Goal: Contribute content: Contribute content

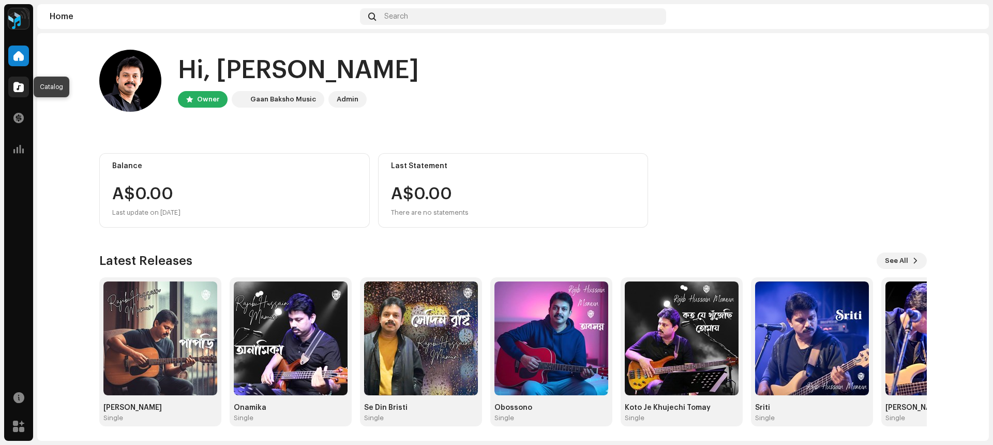
click at [20, 86] on span at bounding box center [18, 87] width 10 height 8
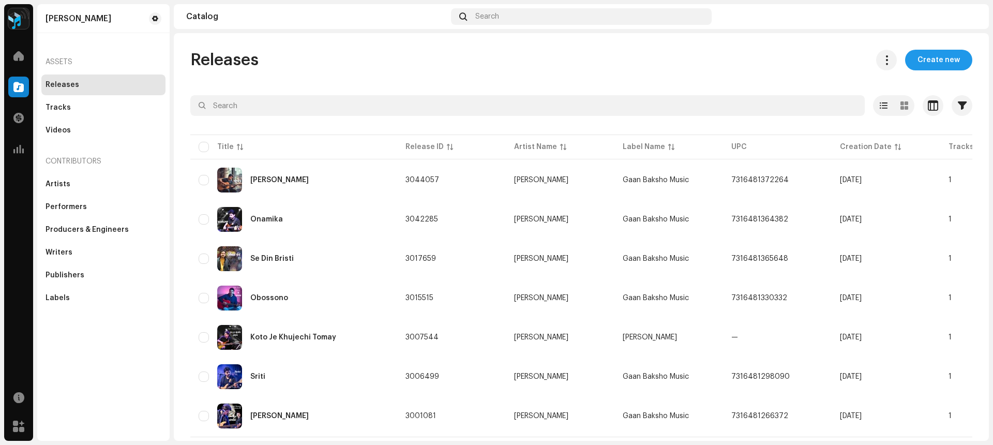
click at [939, 60] on span "Create new" at bounding box center [938, 60] width 42 height 21
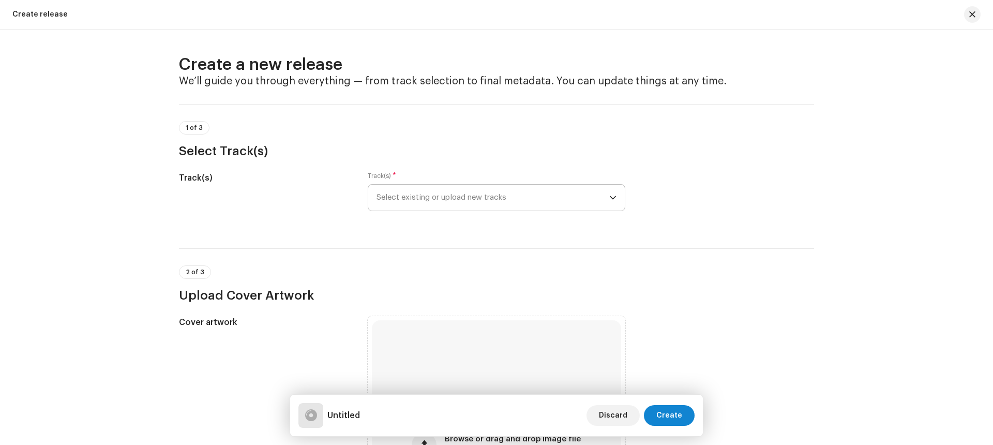
click at [549, 203] on span "Select existing or upload new tracks" at bounding box center [492, 198] width 233 height 26
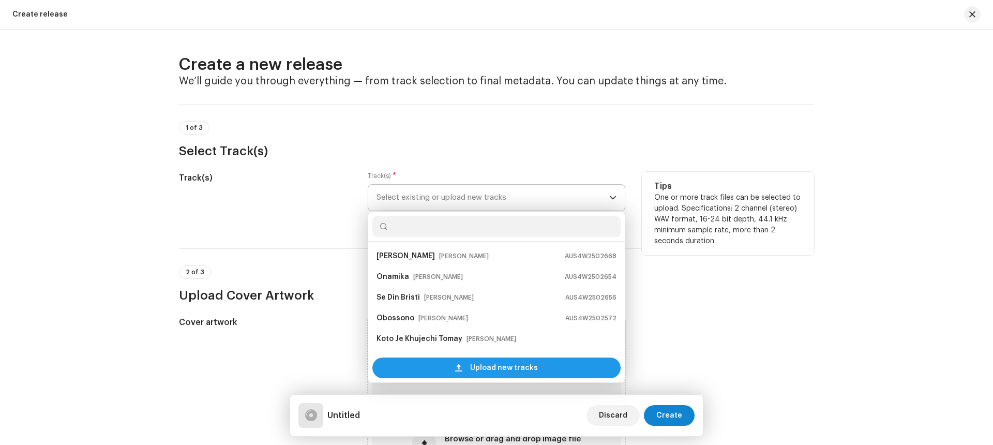
scroll to position [17, 0]
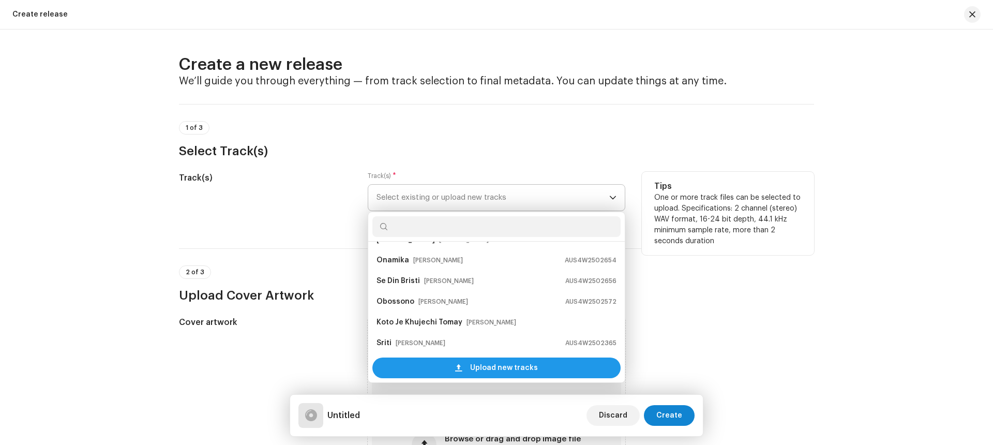
click at [474, 368] on span "Upload new tracks" at bounding box center [504, 367] width 68 height 21
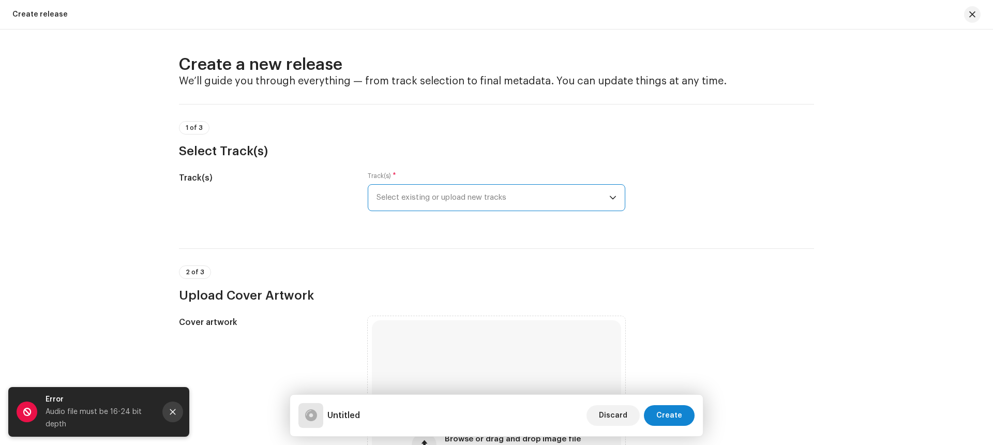
click at [174, 411] on icon "Close" at bounding box center [172, 411] width 7 height 7
